Goal: Transaction & Acquisition: Purchase product/service

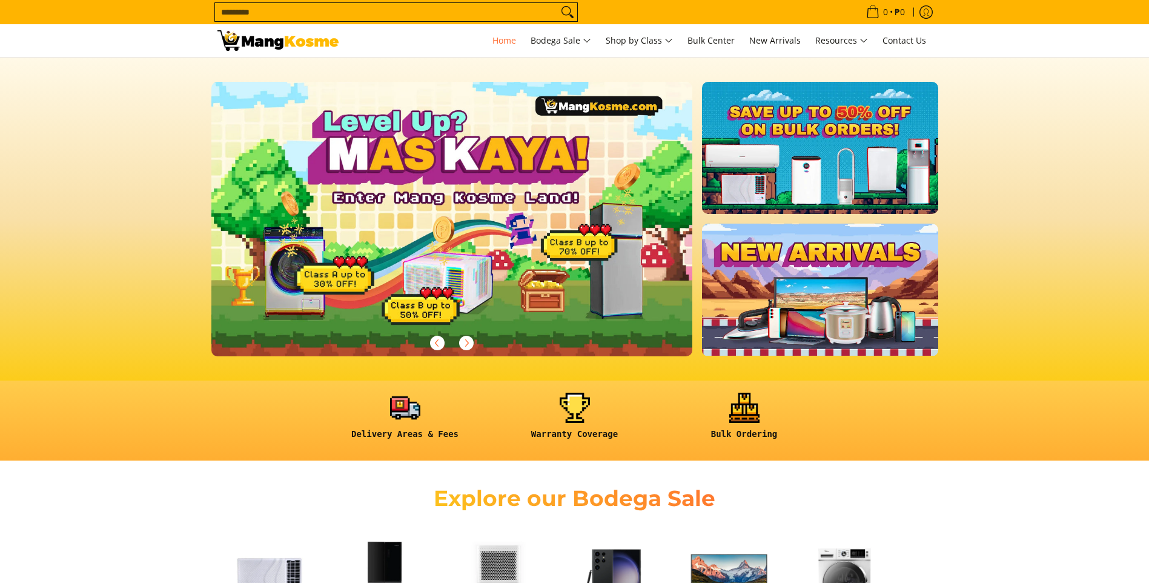
click at [247, 12] on input "Search..." at bounding box center [386, 12] width 343 height 18
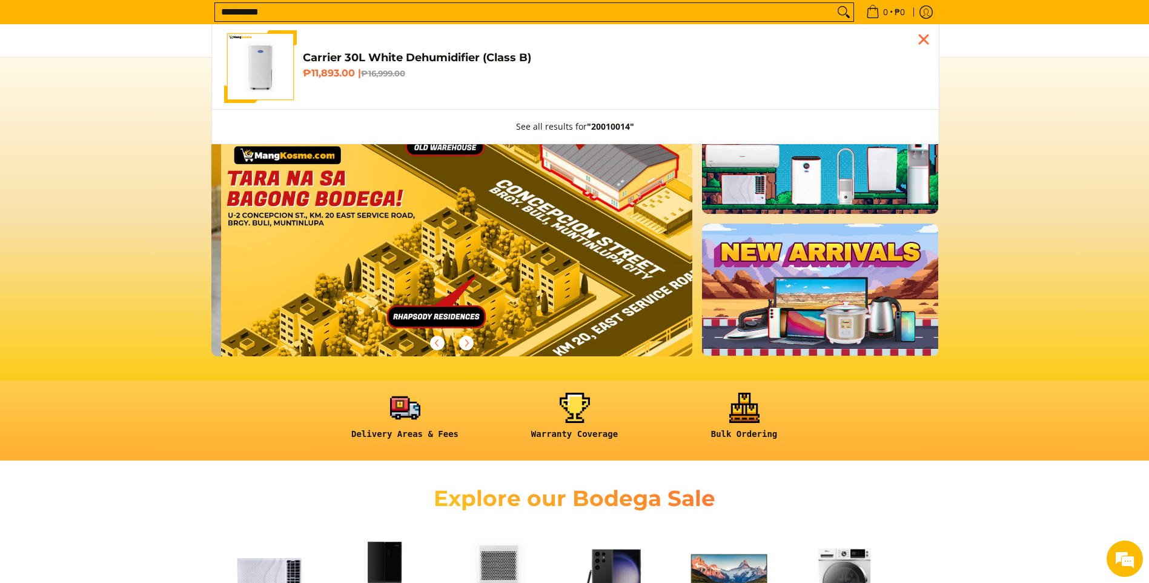
scroll to position [0, 1445]
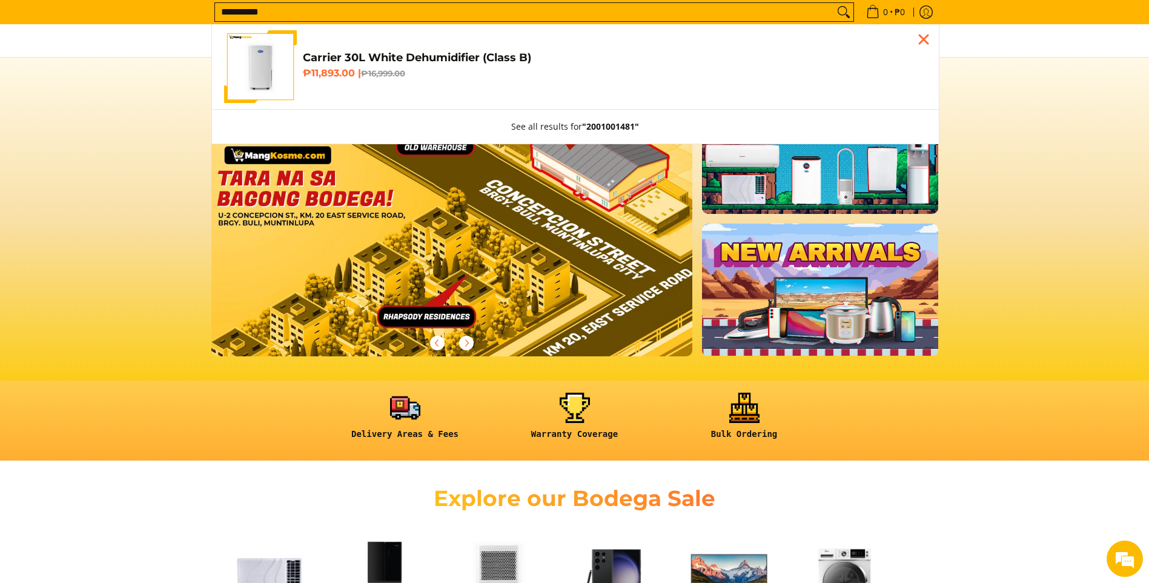
type input "**********"
click at [321, 44] on link "Carrier 30L White Dehumidifier (Class B) ₱11,893.00 | ₱16,999.00" at bounding box center [575, 66] width 703 height 73
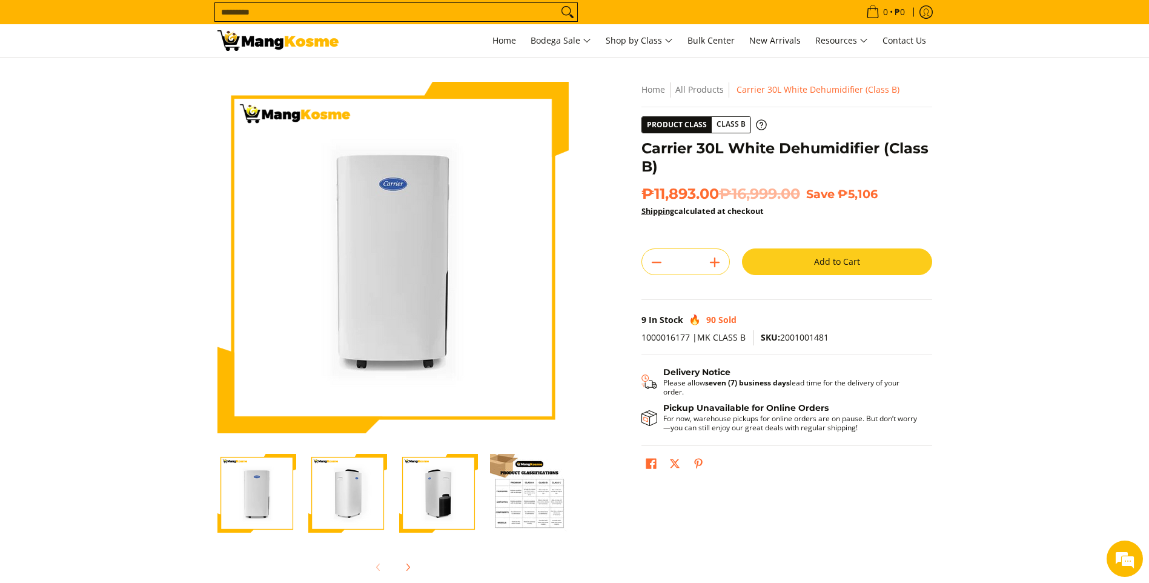
click at [868, 256] on button "Add to Cart" at bounding box center [837, 261] width 190 height 27
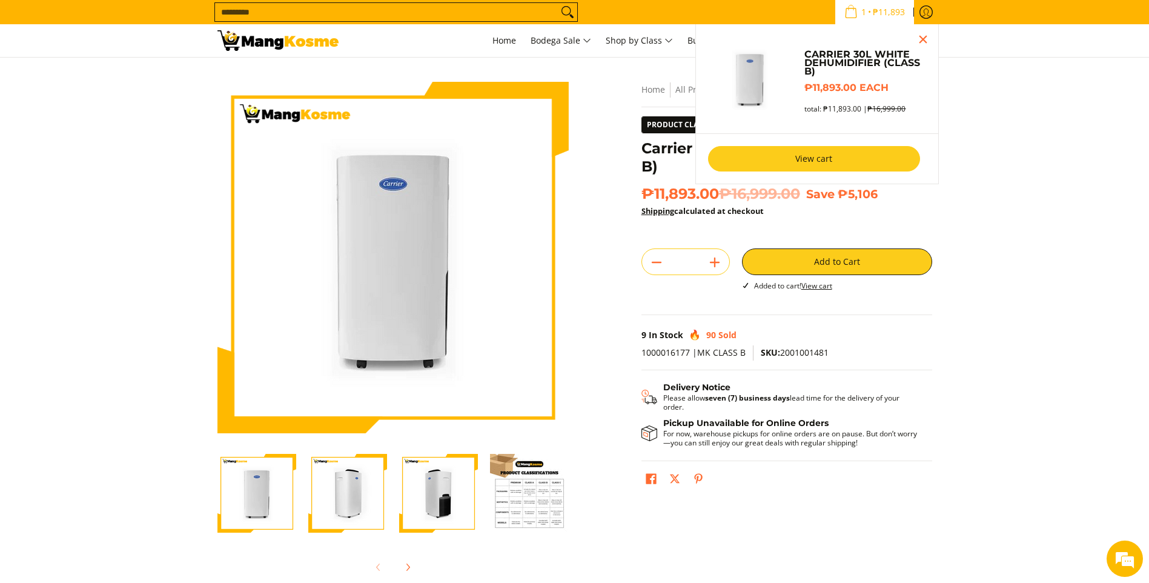
click at [858, 164] on link "View cart" at bounding box center [814, 158] width 212 height 25
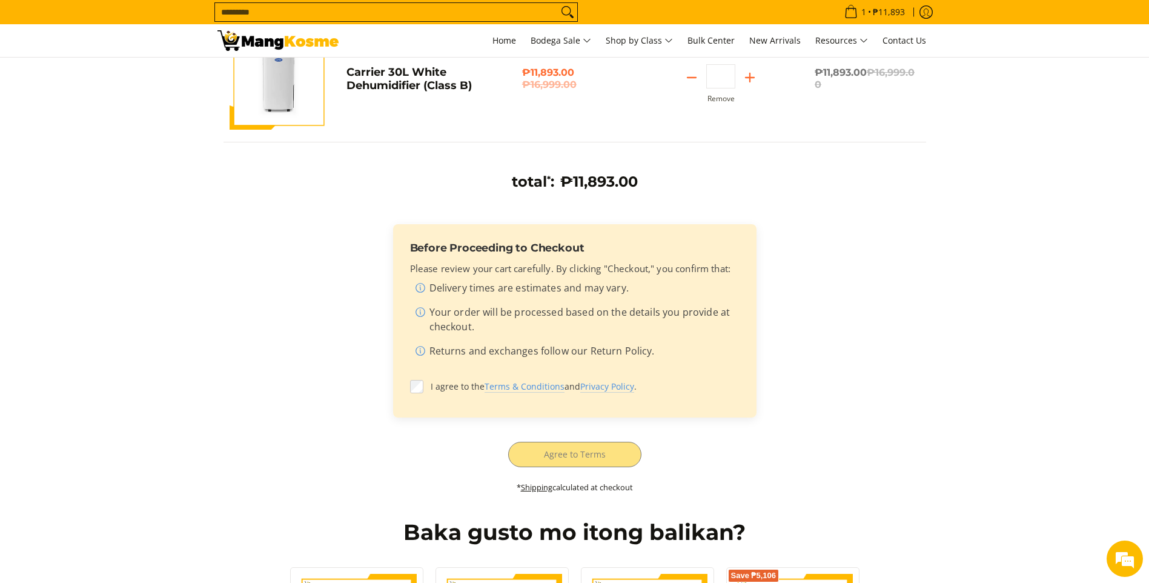
scroll to position [194, 0]
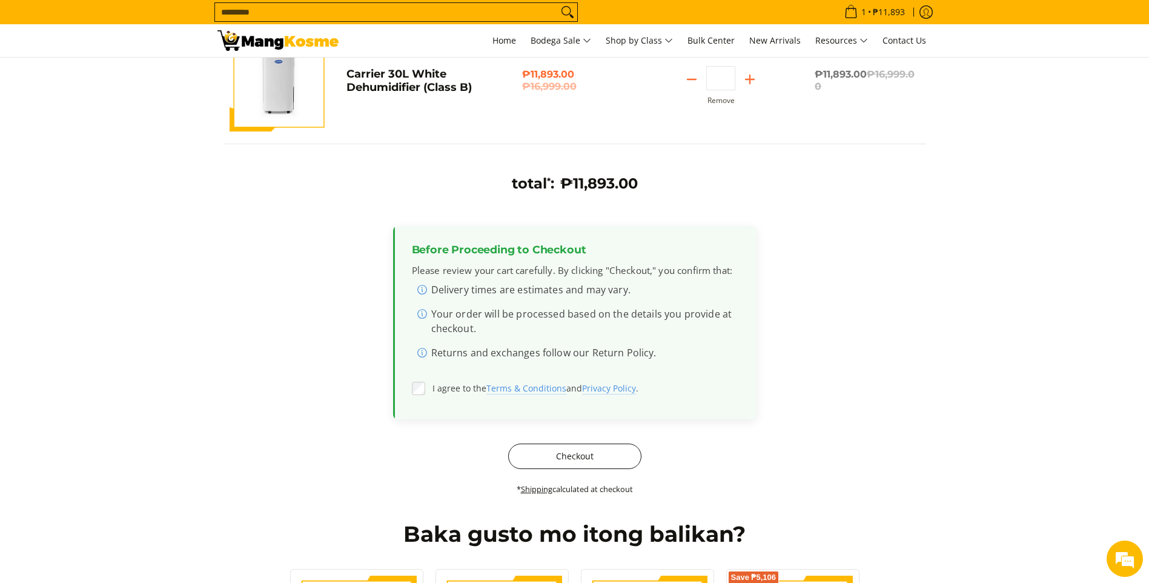
click at [526, 465] on button "Checkout" at bounding box center [574, 455] width 133 height 25
